Goal: Communication & Community: Answer question/provide support

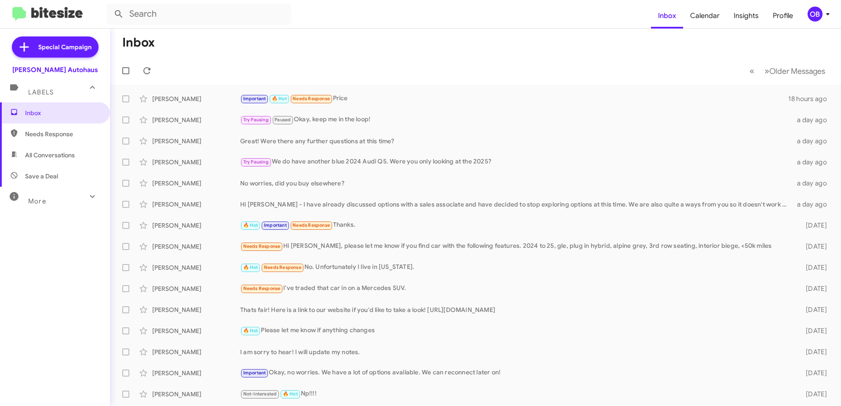
click at [49, 192] on div "More" at bounding box center [46, 197] width 78 height 16
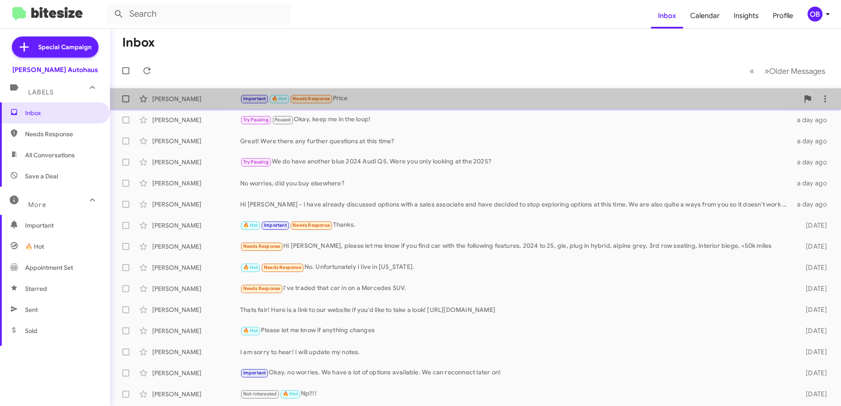
click at [475, 102] on div "Important 🔥 Hot Needs Response Price" at bounding box center [519, 99] width 558 height 10
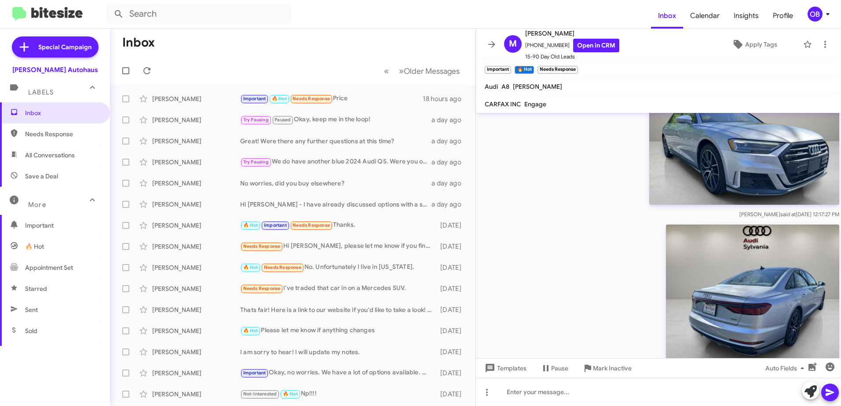
scroll to position [583, 0]
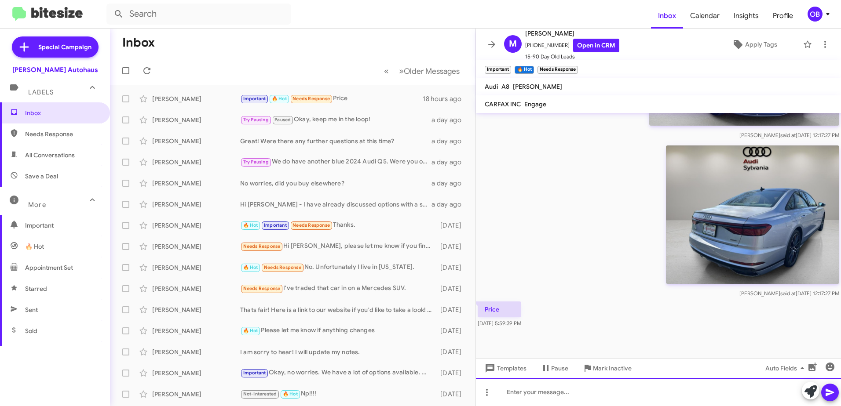
click at [665, 395] on div at bounding box center [658, 392] width 365 height 28
click at [508, 394] on div "$27,996" at bounding box center [658, 392] width 365 height 28
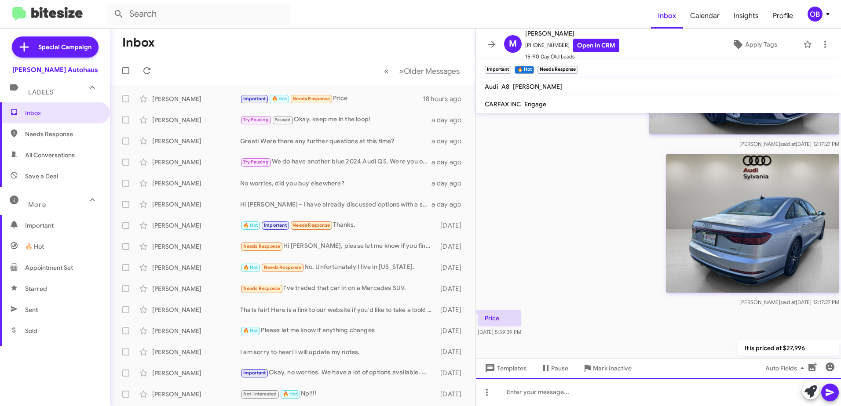
scroll to position [616, 0]
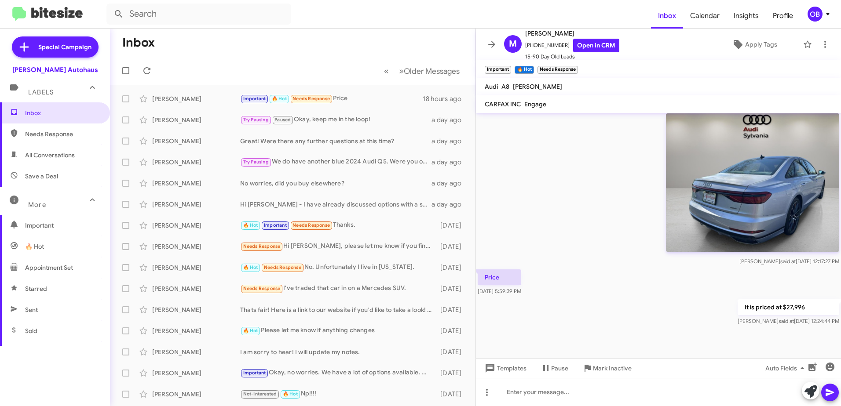
click at [22, 303] on span "Sent" at bounding box center [55, 309] width 110 height 21
type input "in:sent"
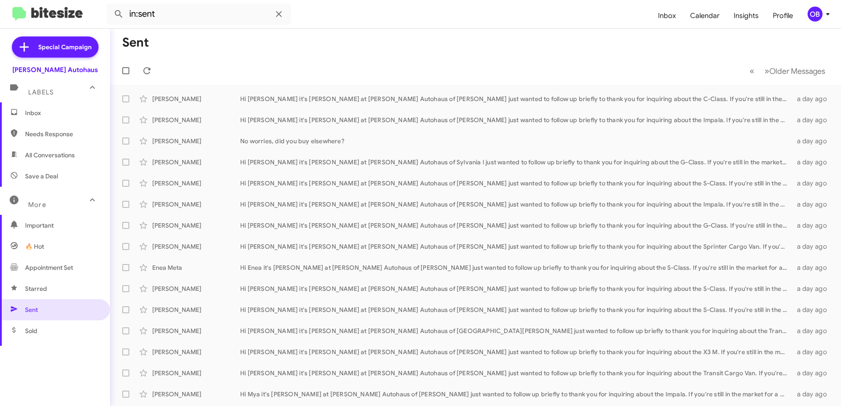
click at [79, 119] on span "Inbox" at bounding box center [55, 112] width 110 height 21
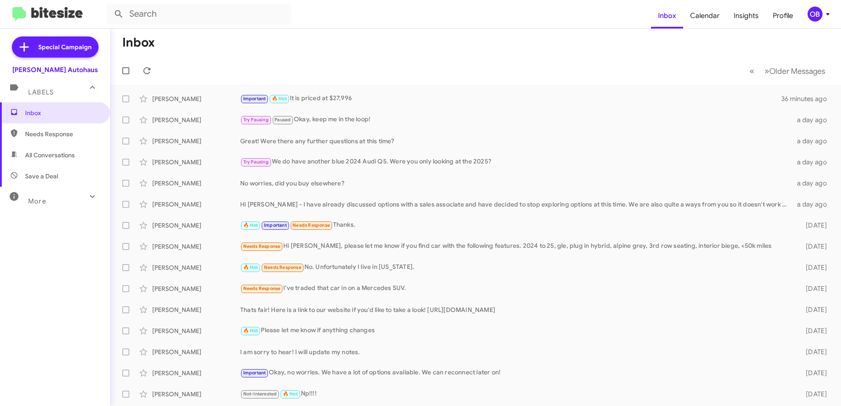
click at [49, 159] on span "All Conversations" at bounding box center [50, 155] width 50 height 9
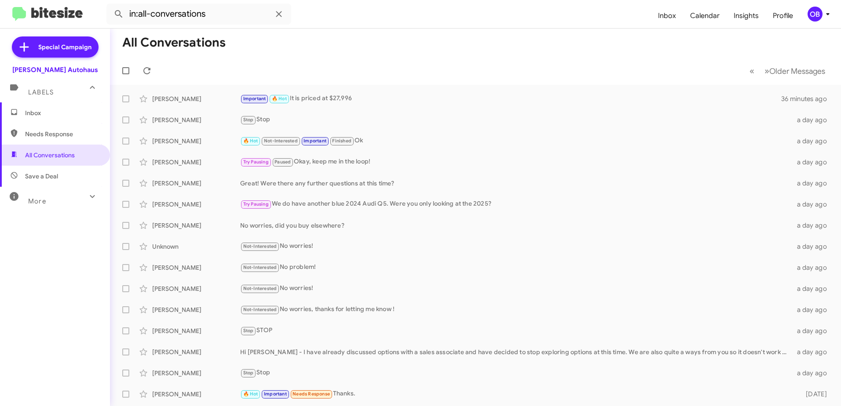
click at [50, 187] on mat-expansion-panel-header "More" at bounding box center [55, 197] width 110 height 21
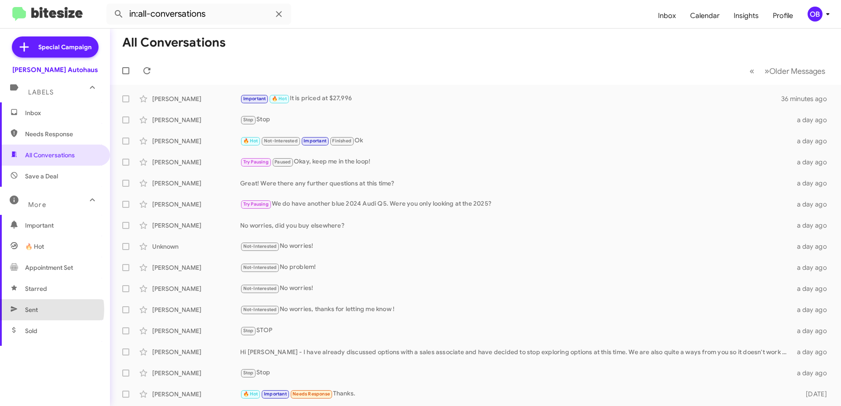
click at [43, 310] on span "Sent" at bounding box center [55, 309] width 110 height 21
type input "in:sent"
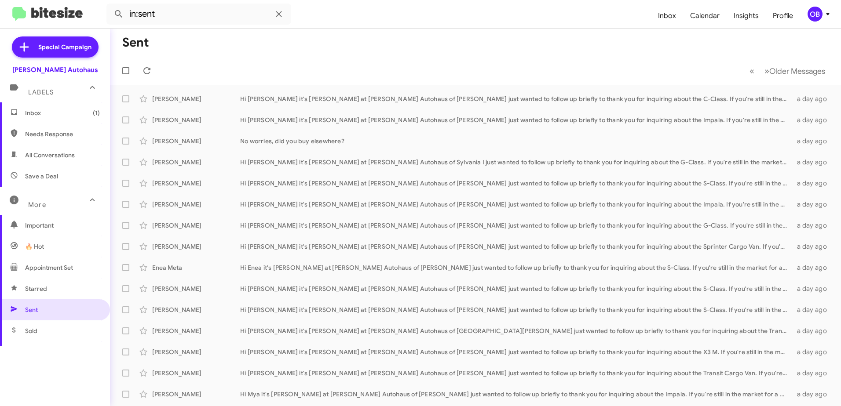
click at [30, 109] on span "Inbox (1)" at bounding box center [62, 113] width 75 height 9
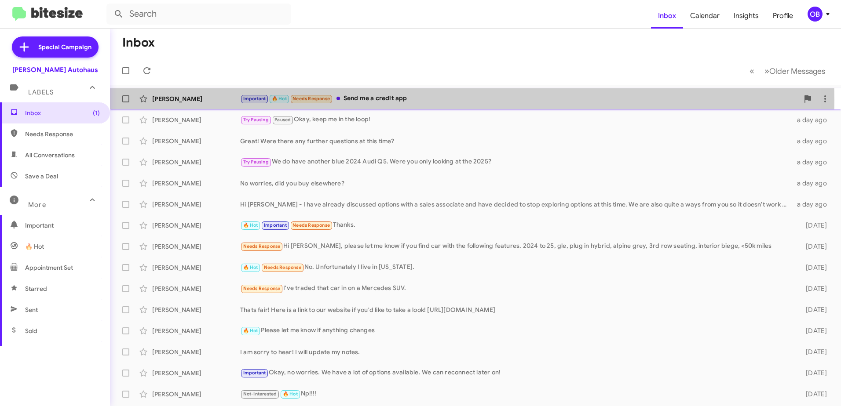
click at [436, 100] on div "Important 🔥 Hot Needs Response Send me a credit app" at bounding box center [519, 99] width 558 height 10
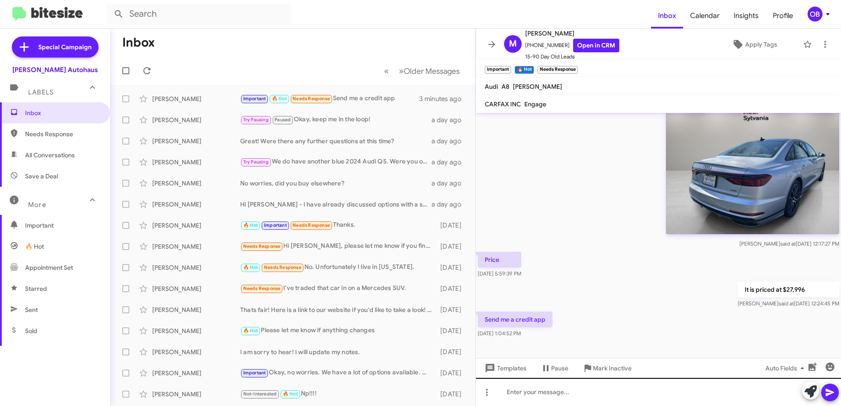
scroll to position [648, 0]
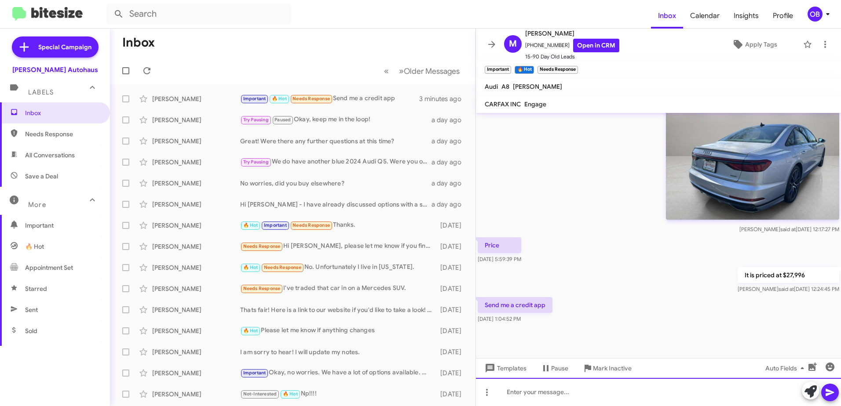
click at [552, 394] on div at bounding box center [658, 392] width 365 height 28
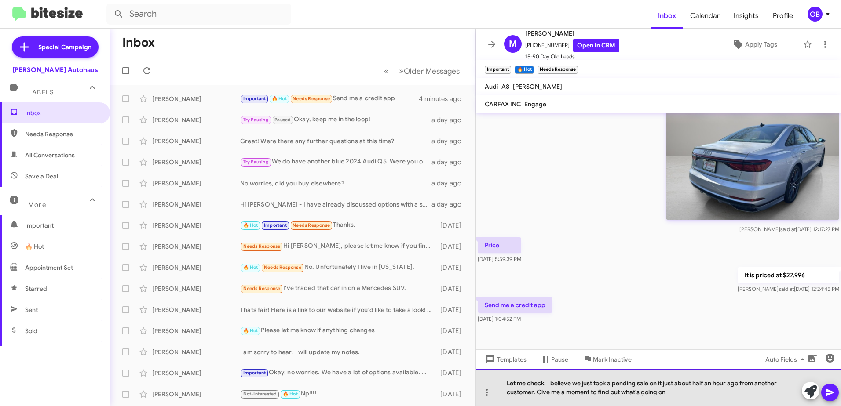
click at [674, 391] on div "Let me check, I believe we just took a pending sale on it just about half an ho…" at bounding box center [658, 387] width 365 height 37
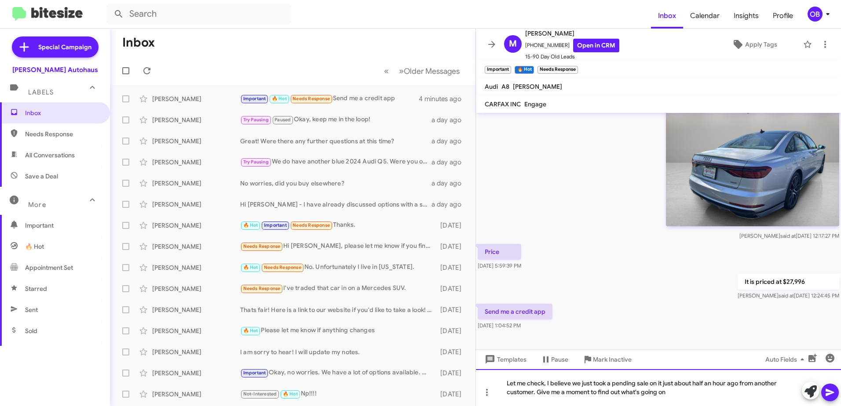
scroll to position [656, 0]
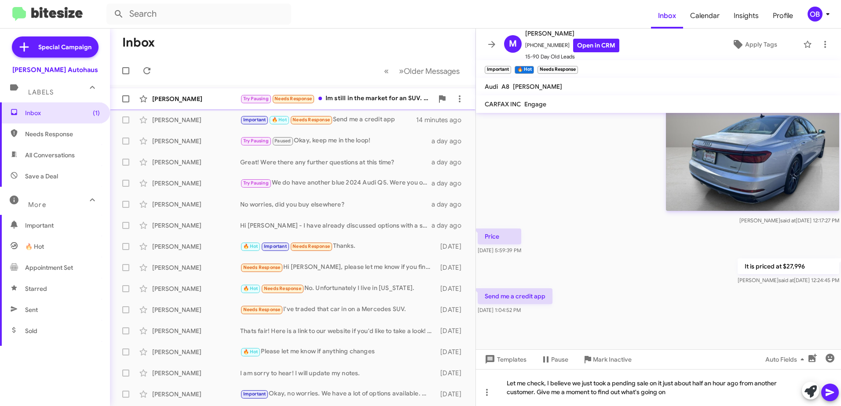
click at [386, 100] on div "Try Pausing Needs Response Im still in the market for an SUV. Q3 tomorrow would…" at bounding box center [336, 99] width 193 height 10
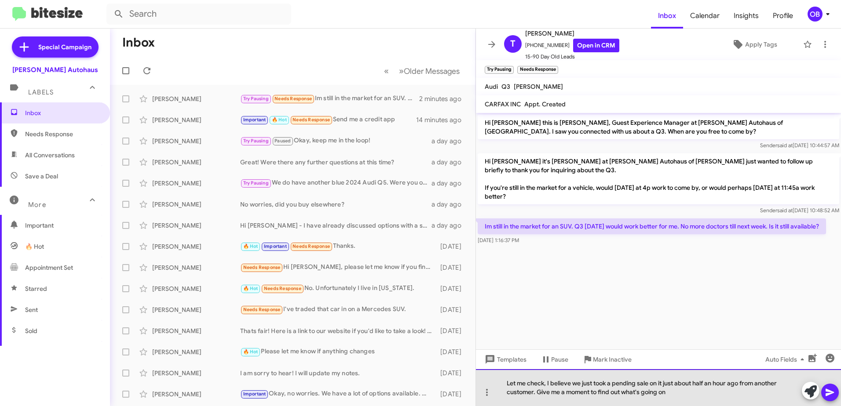
drag, startPoint x: 676, startPoint y: 392, endPoint x: 505, endPoint y: 390, distance: 171.0
click at [505, 390] on div "Let me check, I believe we just took a pending sale on it just about half an ho…" at bounding box center [658, 387] width 365 height 37
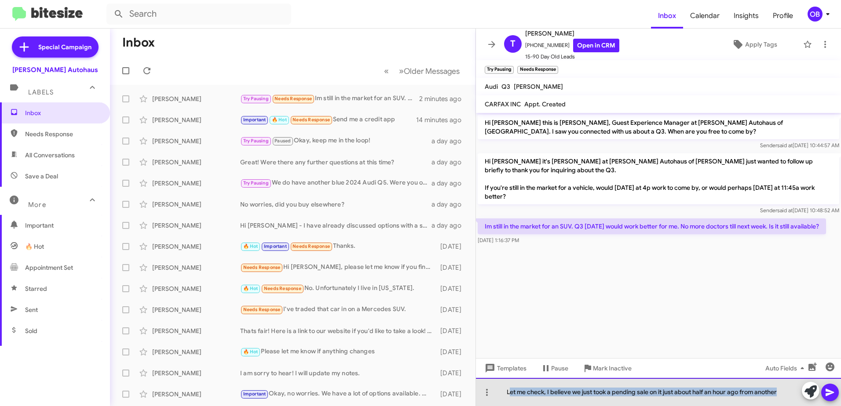
drag, startPoint x: 779, startPoint y: 393, endPoint x: 508, endPoint y: 394, distance: 270.8
click at [508, 394] on div "Let me check, I believe we just took a pending sale on it just about half an ho…" at bounding box center [658, 392] width 365 height 28
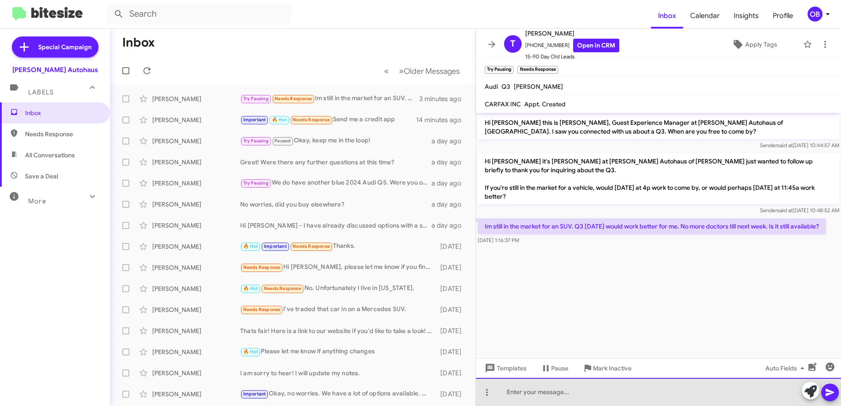
click at [540, 399] on div at bounding box center [658, 392] width 365 height 28
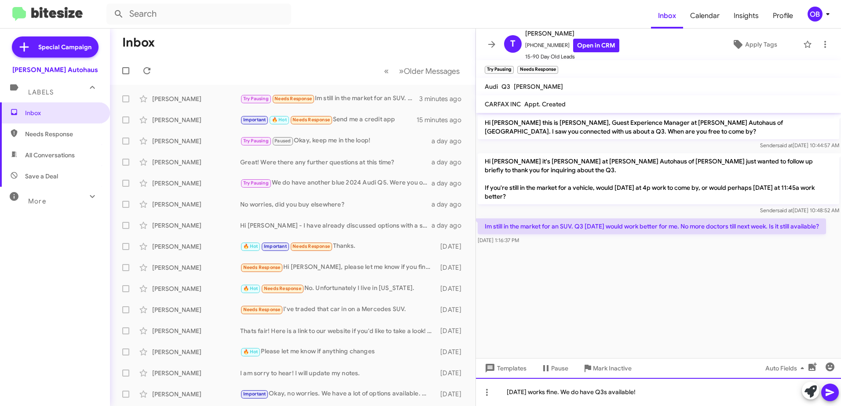
click at [604, 395] on div "Tomorrow works fine. We do have Q3s available!" at bounding box center [658, 392] width 365 height 28
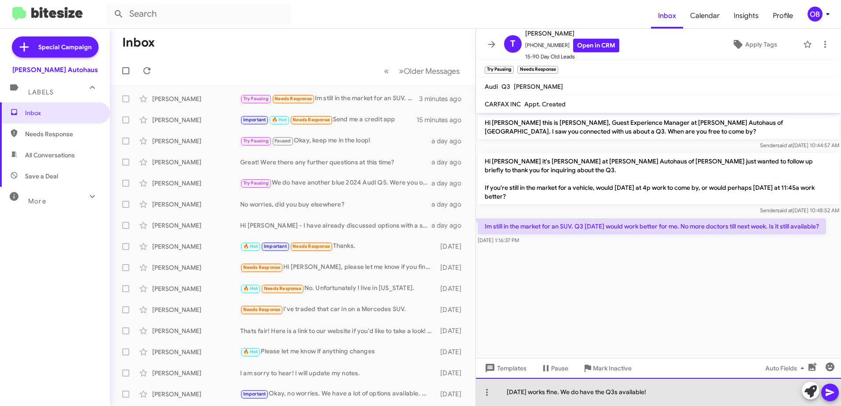
click at [626, 390] on div "Tomorrow works fine. We do have the Q3s available!" at bounding box center [658, 392] width 365 height 28
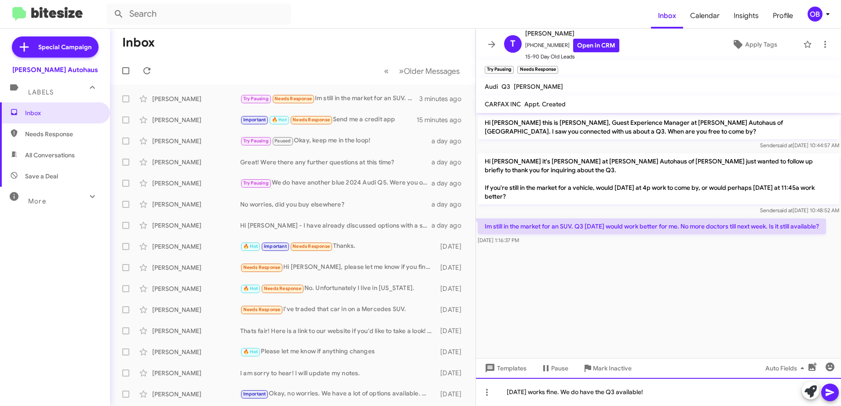
click at [677, 390] on div "Tomorrow works fine. We do have the Q3 available!" at bounding box center [658, 392] width 365 height 28
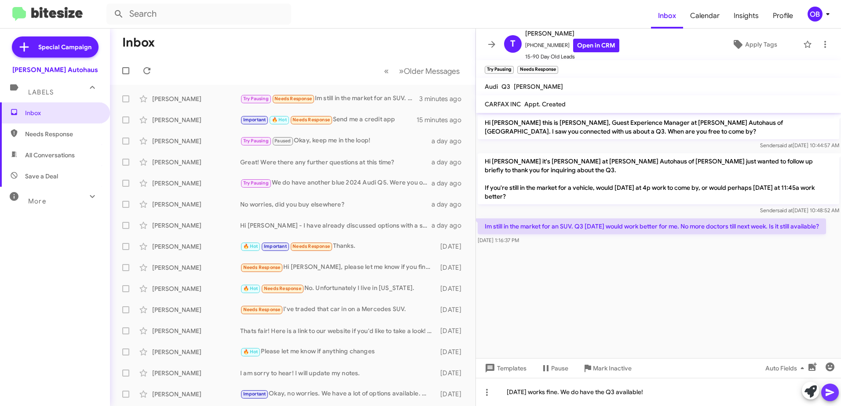
click at [831, 387] on icon at bounding box center [829, 392] width 11 height 11
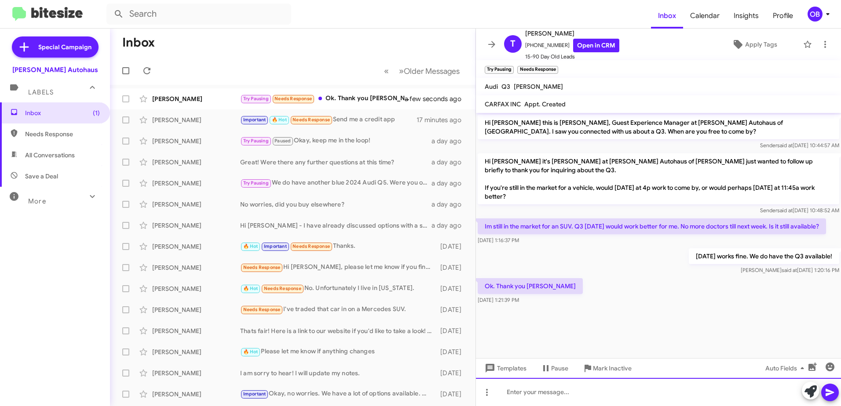
click at [579, 385] on div at bounding box center [658, 392] width 365 height 28
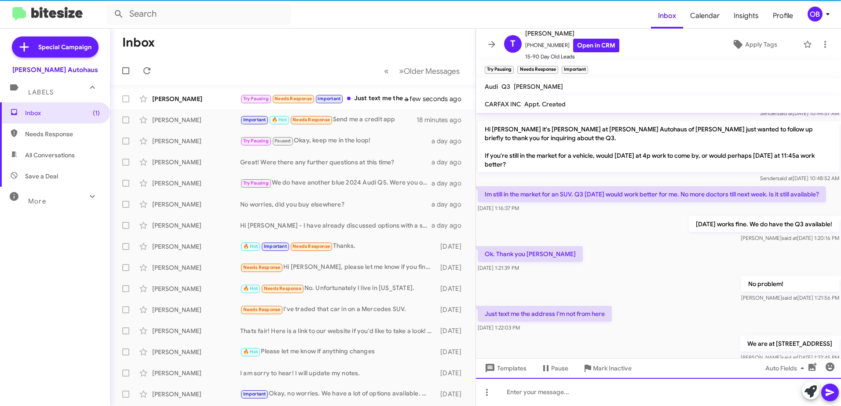
scroll to position [64, 0]
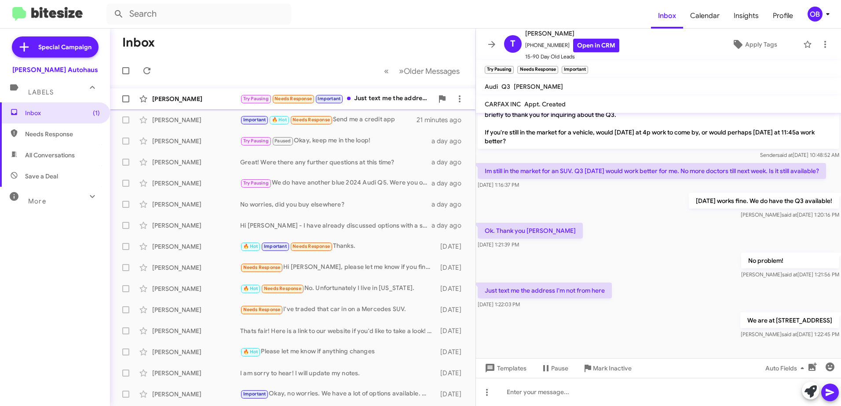
click at [396, 102] on div "Try Pausing Needs Response Important Just text me the address I'm not from here" at bounding box center [336, 99] width 193 height 10
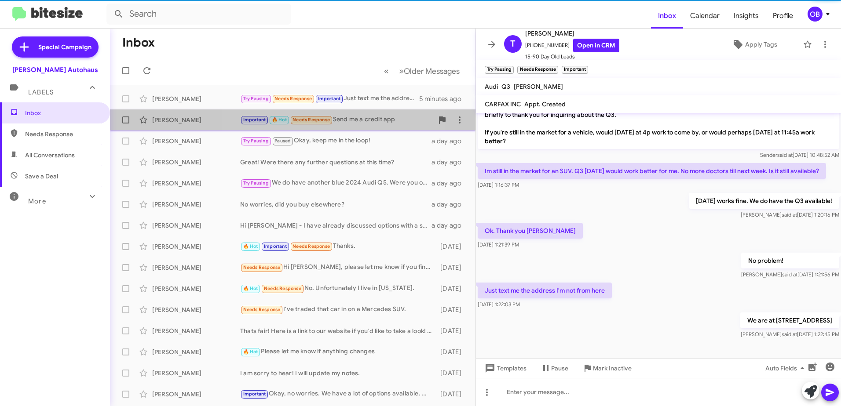
click at [327, 116] on small "Needs Response" at bounding box center [311, 120] width 41 height 8
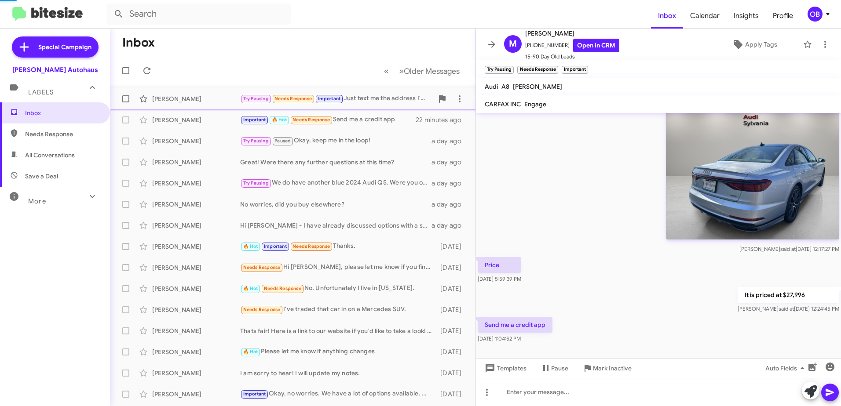
click at [367, 106] on div "Troy Leavitt Try Pausing Needs Response Important Just text me the address I'm …" at bounding box center [292, 99] width 351 height 18
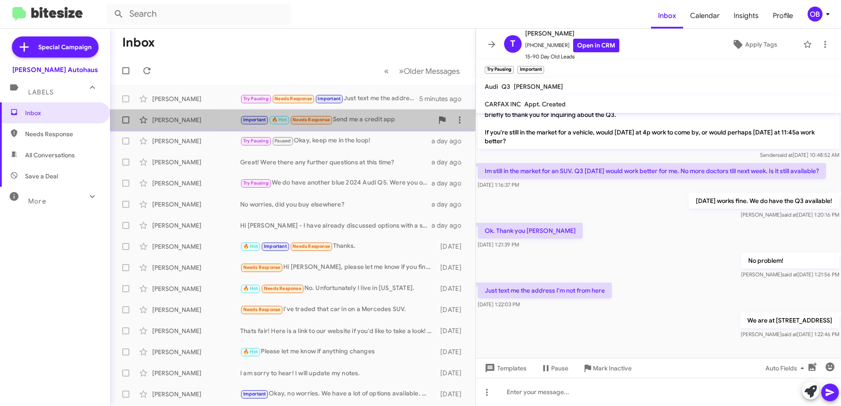
click at [383, 117] on div "Important 🔥 Hot Needs Response Send me a credit app" at bounding box center [336, 120] width 193 height 10
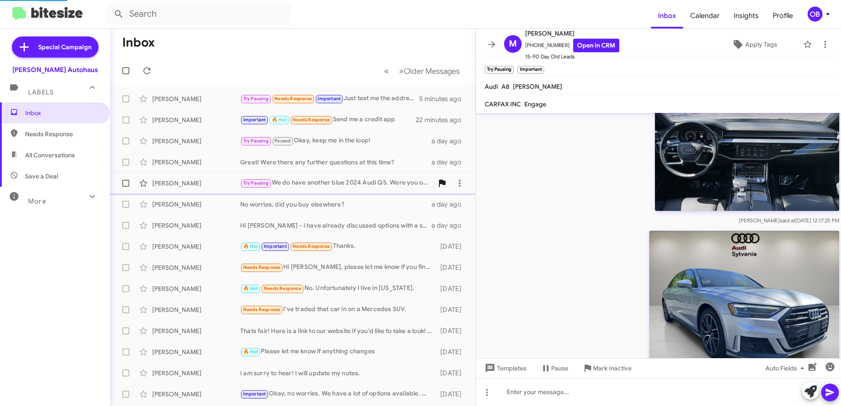
scroll to position [352, 0]
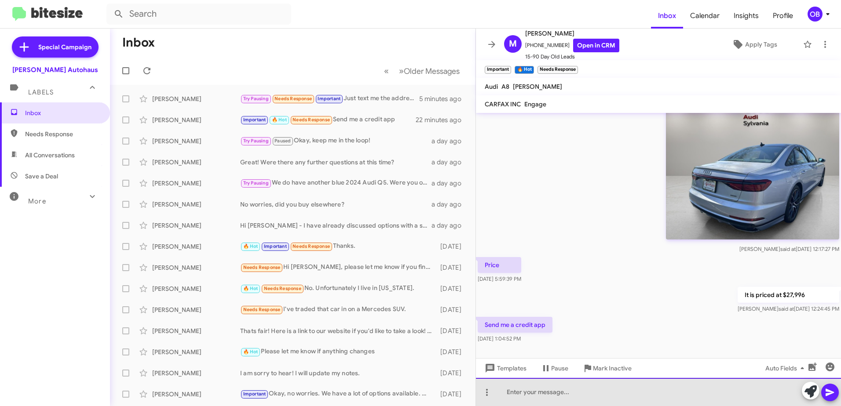
click at [558, 397] on div at bounding box center [658, 392] width 365 height 28
click at [740, 392] on div "Let me take a look as I believe we just took a pending sale on the vehicle." at bounding box center [658, 392] width 365 height 28
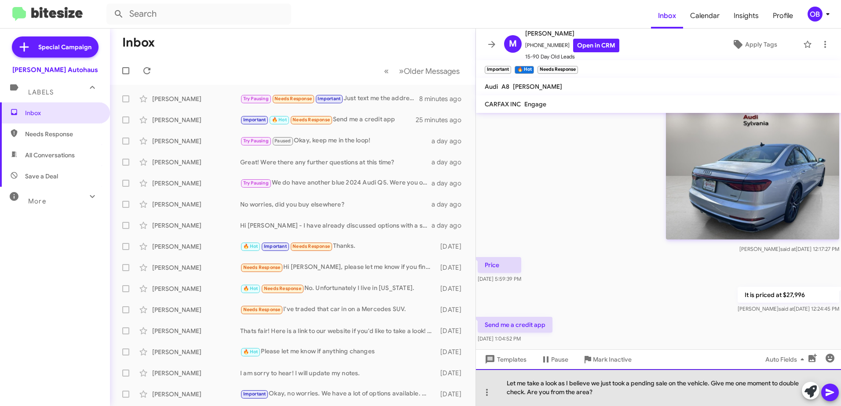
click at [707, 386] on div "Let me take a look as I believe we just took a pending sale on the vehicle. Giv…" at bounding box center [658, 387] width 365 height 37
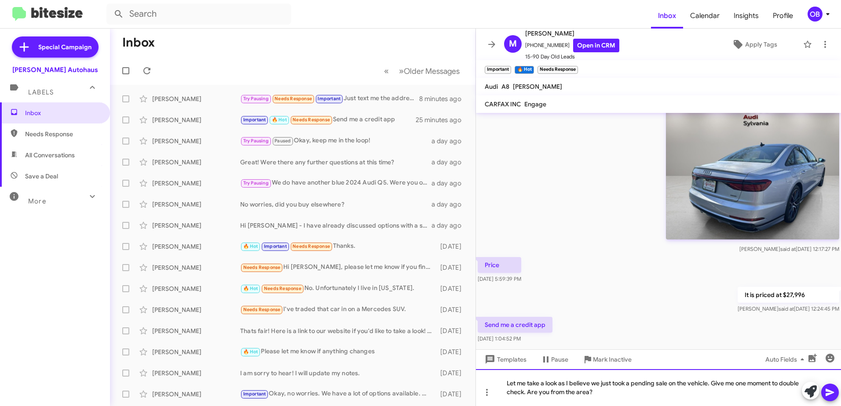
click at [710, 384] on div "Let me take a look as I believe we just took a pending sale on the vehicle. Giv…" at bounding box center [658, 387] width 365 height 37
click at [714, 388] on div "Let me take a look as I believe we just took a pending sale on the vehicle abou…" at bounding box center [658, 387] width 365 height 37
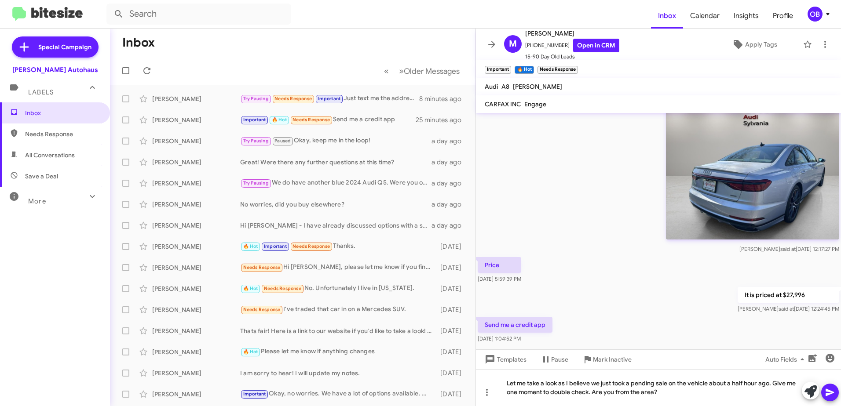
click at [831, 390] on icon at bounding box center [829, 392] width 11 height 11
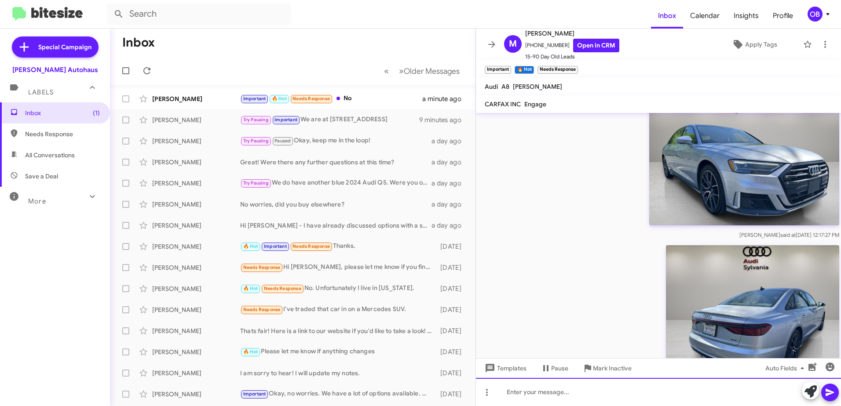
scroll to position [753, 0]
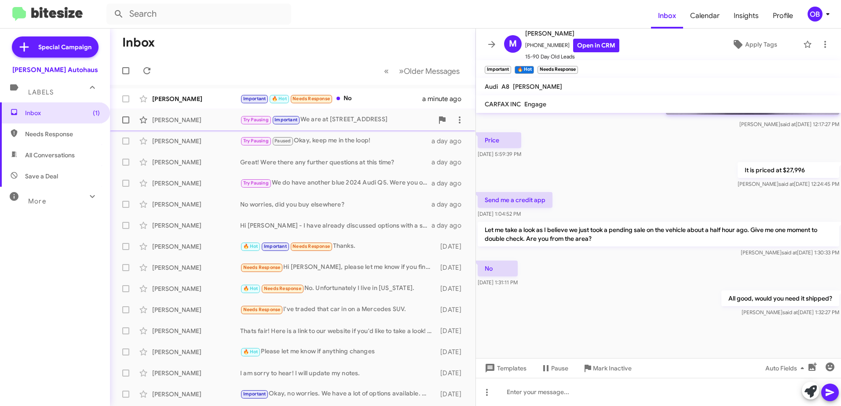
click at [386, 125] on div "Try Pausing Important We are at 5570 Monroe Street, Sylvania OH 43560" at bounding box center [336, 120] width 193 height 10
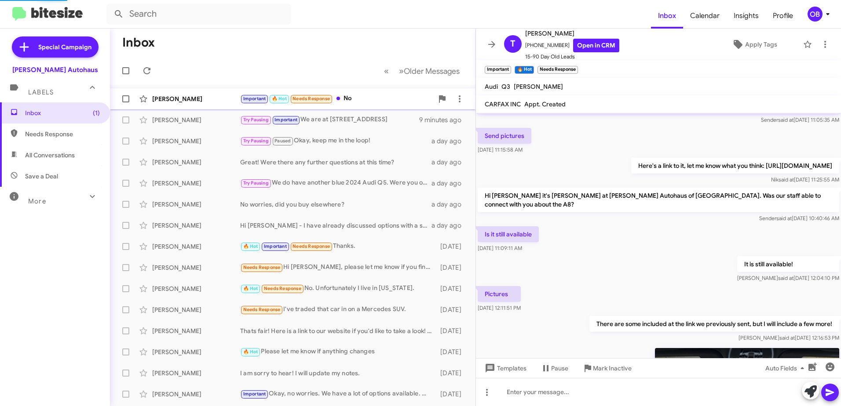
click at [377, 96] on div "Important 🔥 Hot Needs Response No" at bounding box center [336, 99] width 193 height 10
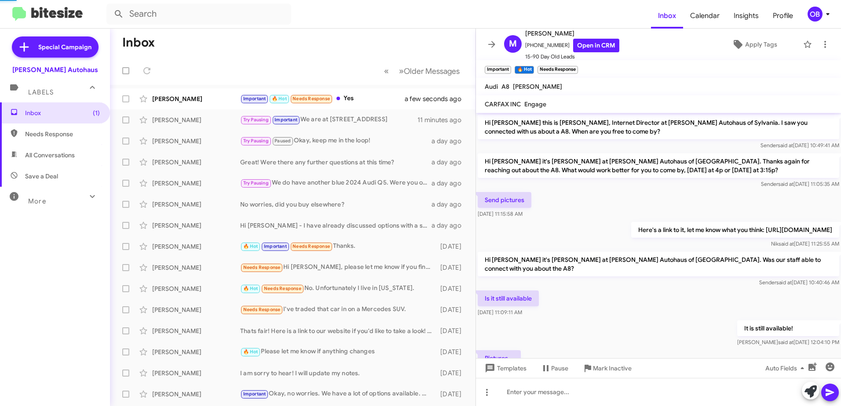
scroll to position [817, 0]
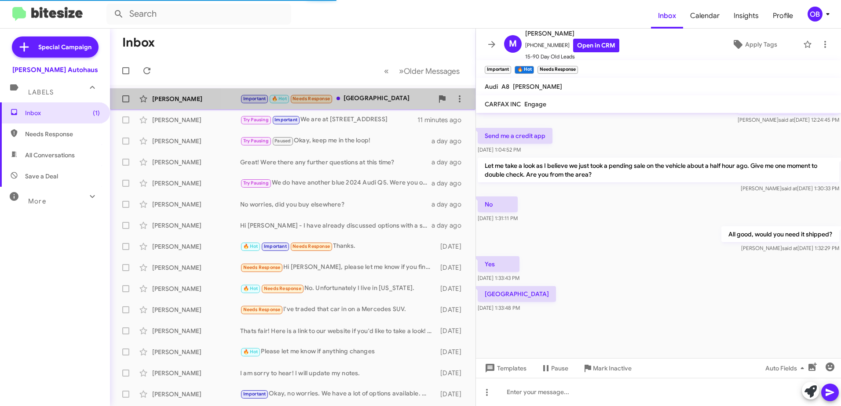
click at [352, 107] on div "Mike Williams Important 🔥 Hot Needs Response Houston a few seconds ago" at bounding box center [292, 99] width 351 height 18
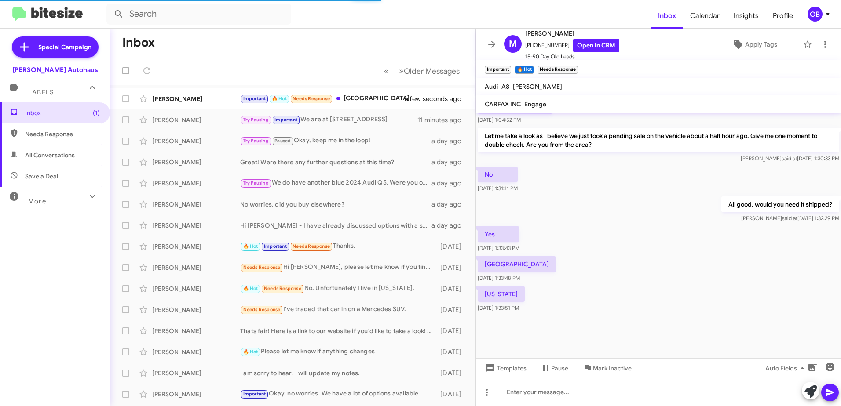
scroll to position [808, 0]
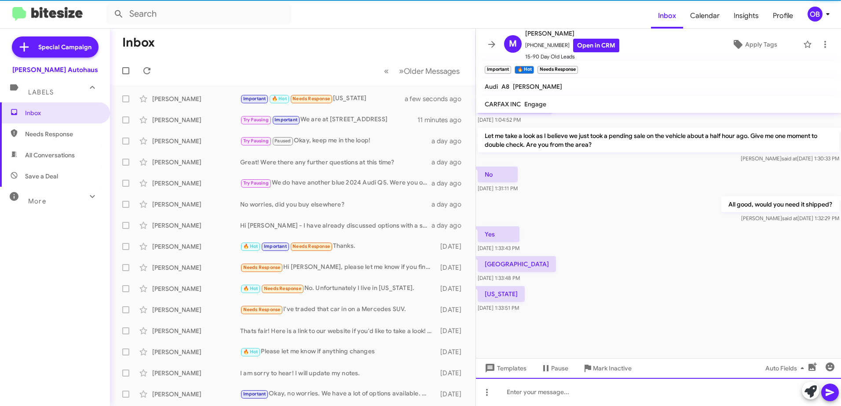
click at [593, 389] on div at bounding box center [658, 392] width 365 height 28
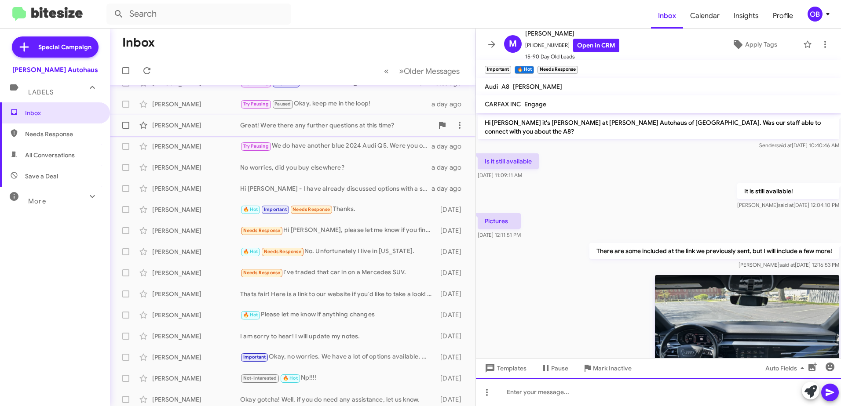
scroll to position [0, 0]
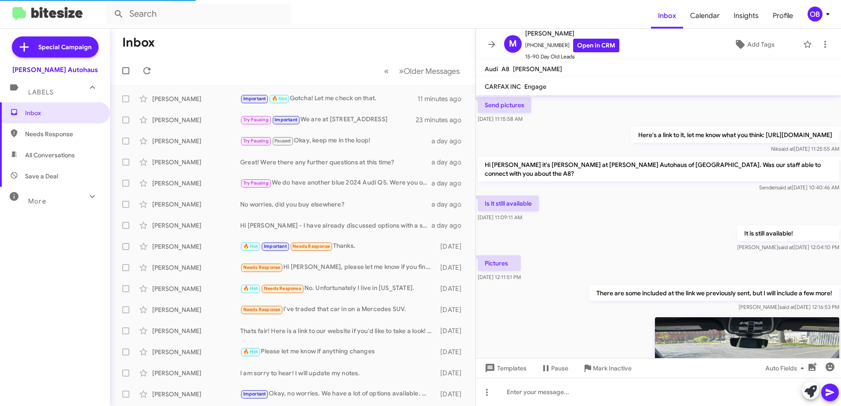
scroll to position [782, 0]
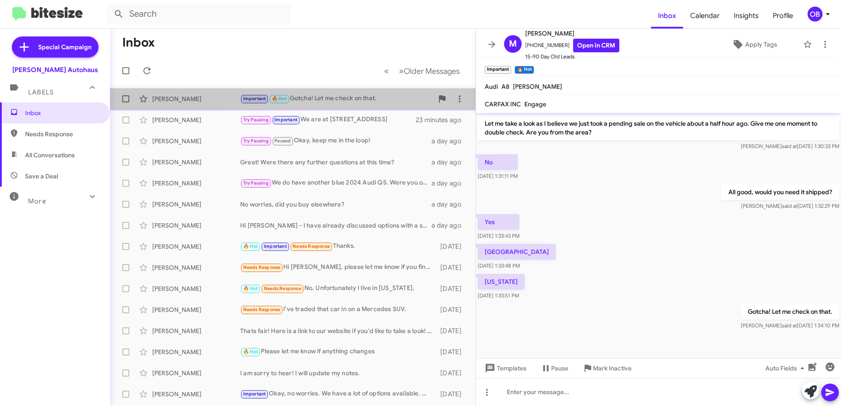
click at [356, 98] on div "Important 🔥 Hot Gotcha! Let me check on that." at bounding box center [336, 99] width 193 height 10
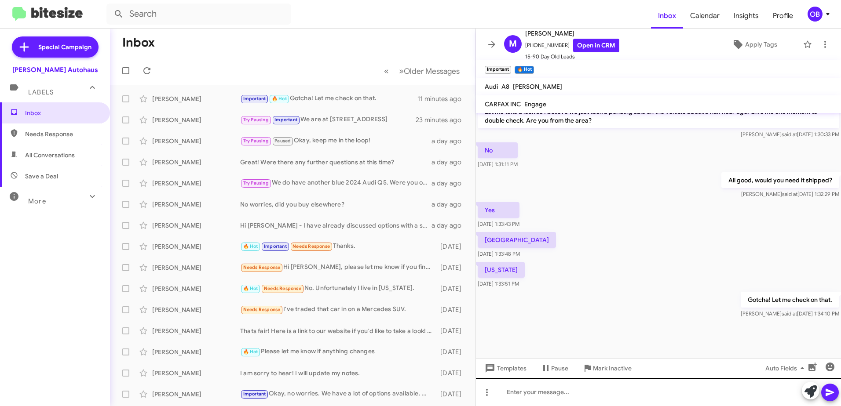
scroll to position [799, 0]
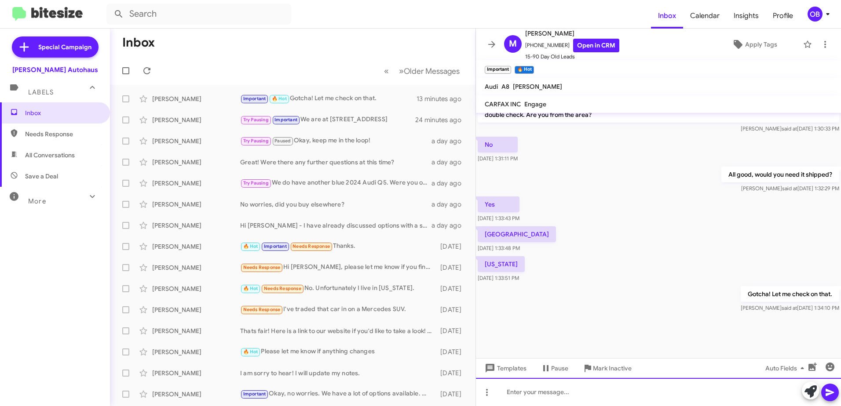
click at [590, 400] on div at bounding box center [658, 392] width 365 height 28
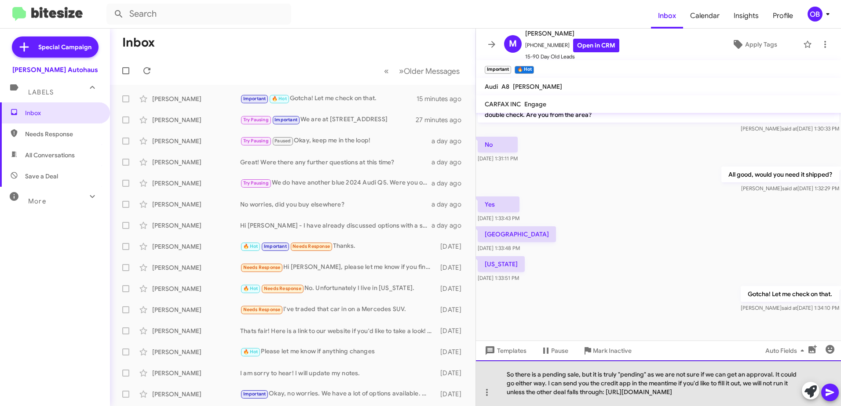
click at [744, 394] on div "So there is a pending sale, but it is truly "pending" as we are not sure if we …" at bounding box center [658, 384] width 365 height 46
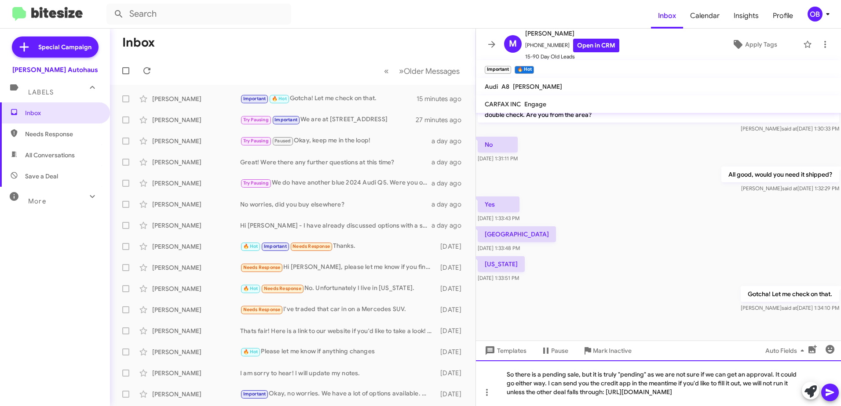
scroll to position [817, 0]
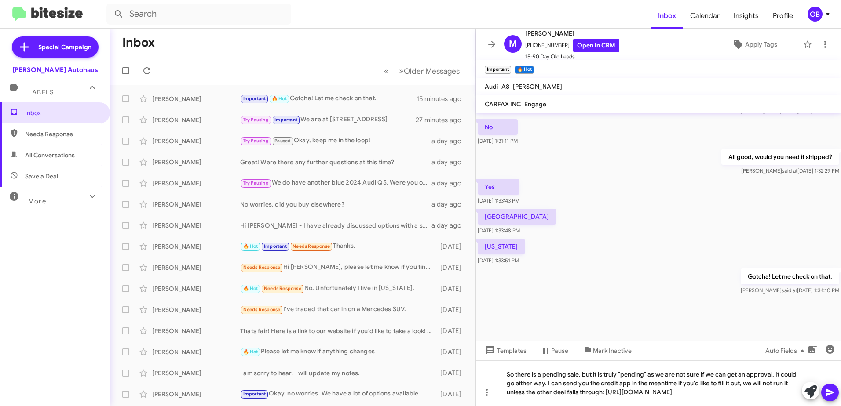
click at [830, 393] on icon at bounding box center [829, 392] width 8 height 7
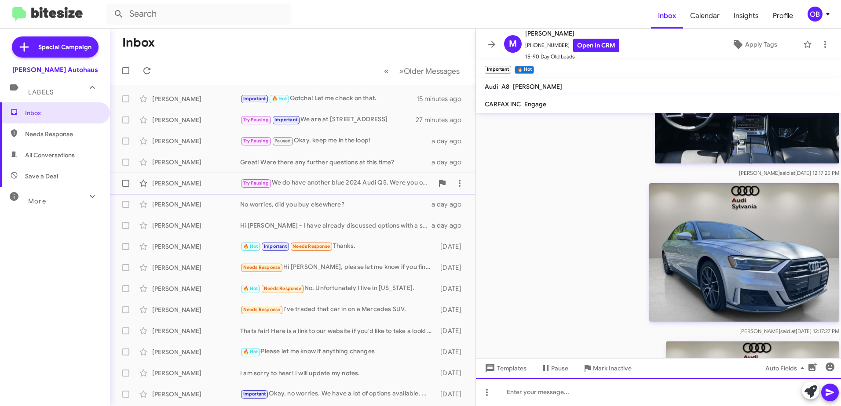
scroll to position [546, 0]
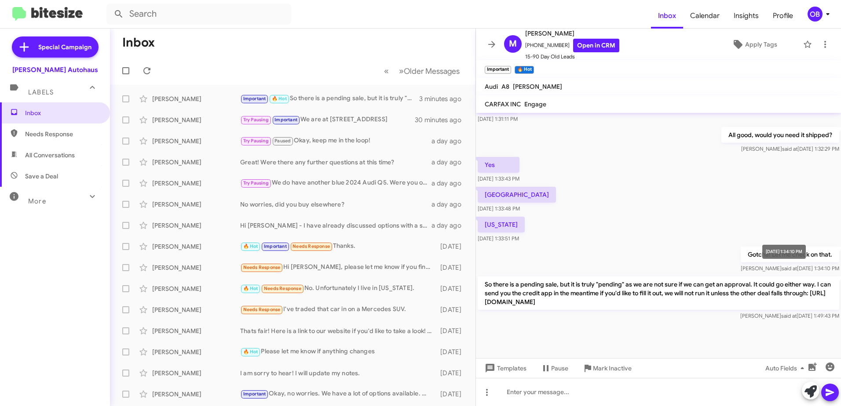
scroll to position [817, 0]
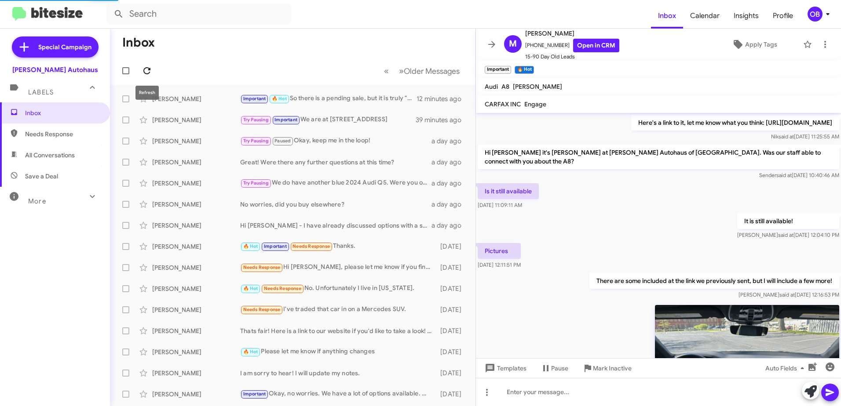
scroll to position [799, 0]
